Goal: Task Accomplishment & Management: Manage account settings

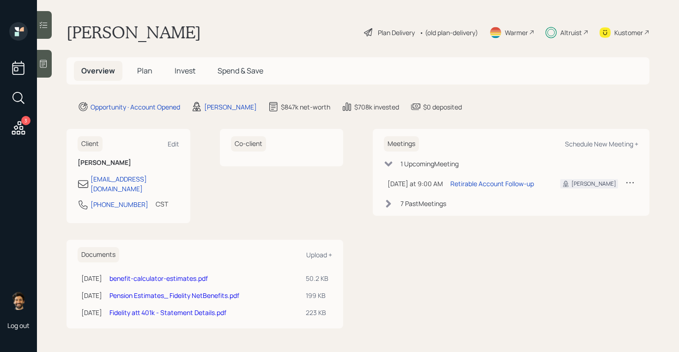
click at [136, 68] on h5 "Plan" at bounding box center [145, 71] width 30 height 20
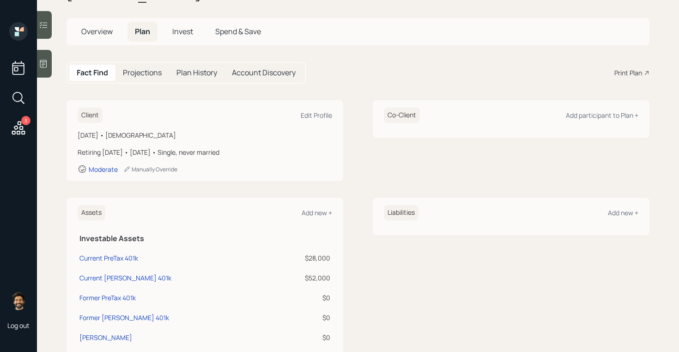
scroll to position [36, 0]
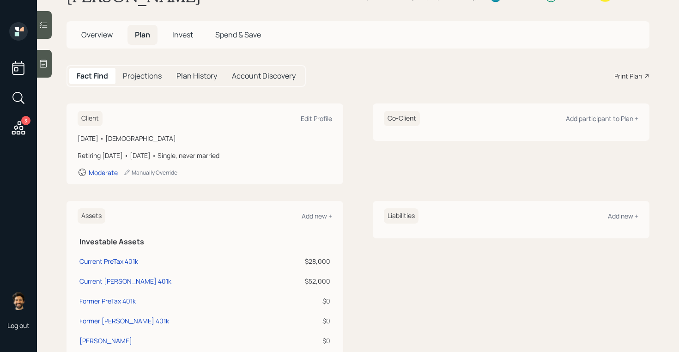
click at [183, 28] on h5 "Invest" at bounding box center [183, 35] width 36 height 20
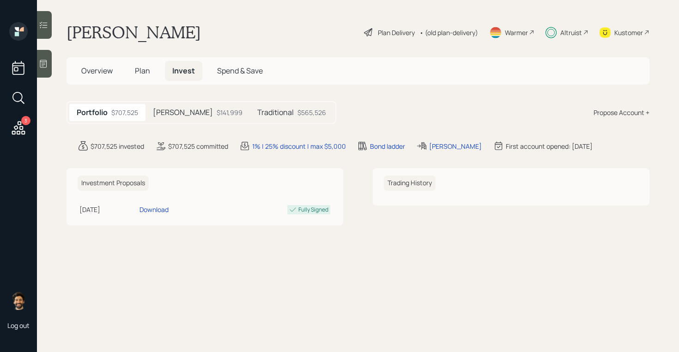
click at [217, 108] on div "$141,999" at bounding box center [230, 113] width 26 height 10
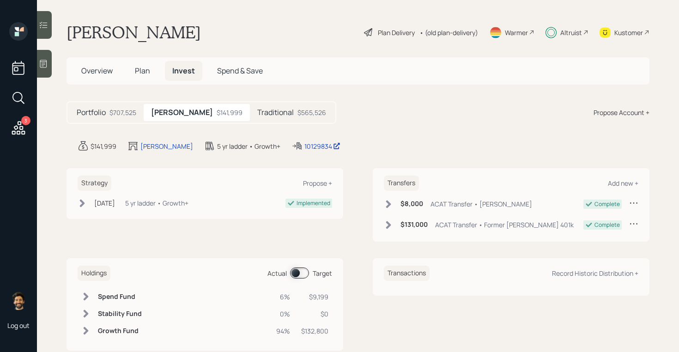
click at [257, 115] on h5 "Traditional" at bounding box center [275, 112] width 36 height 9
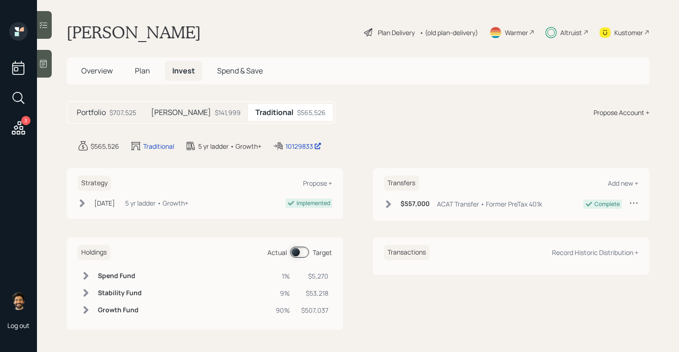
click at [135, 64] on h5 "Plan" at bounding box center [143, 71] width 30 height 20
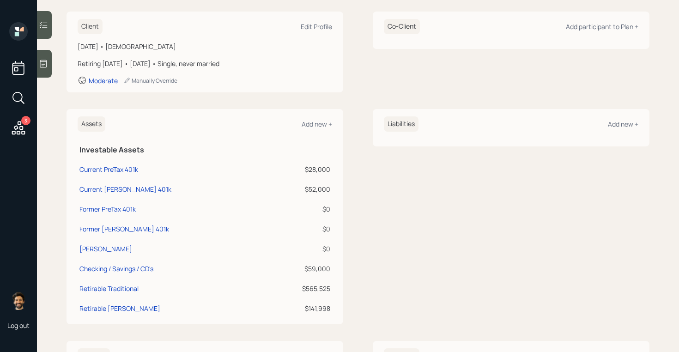
scroll to position [146, 0]
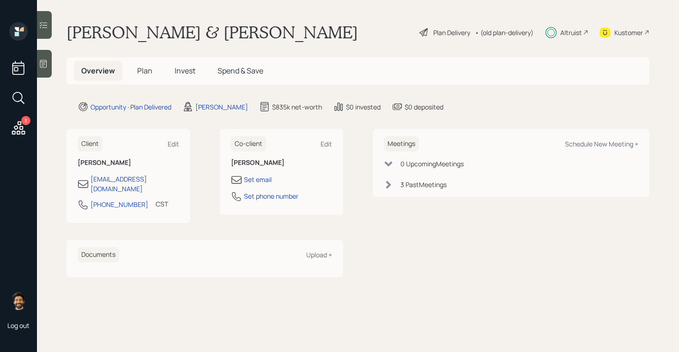
click at [140, 70] on span "Plan" at bounding box center [144, 71] width 15 height 10
